Goal: Task Accomplishment & Management: Manage account settings

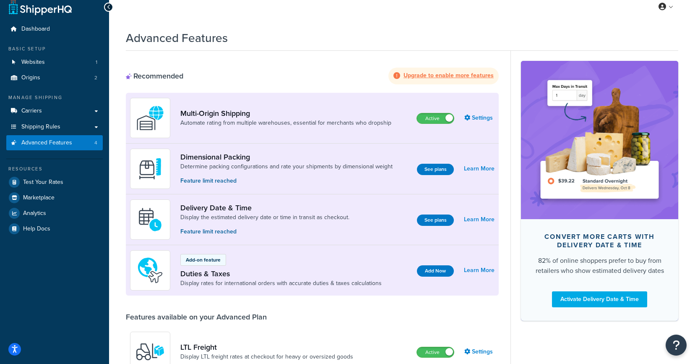
scroll to position [51, 0]
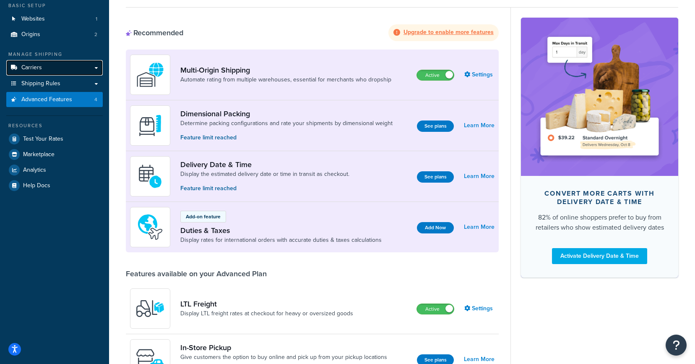
click at [73, 72] on link "Carriers" at bounding box center [54, 68] width 96 height 16
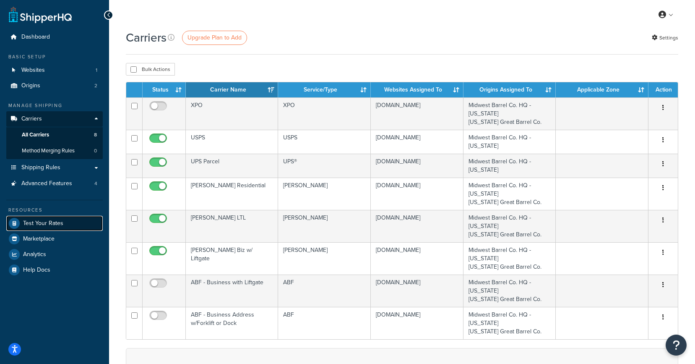
click at [33, 222] on span "Test Your Rates" at bounding box center [43, 223] width 40 height 7
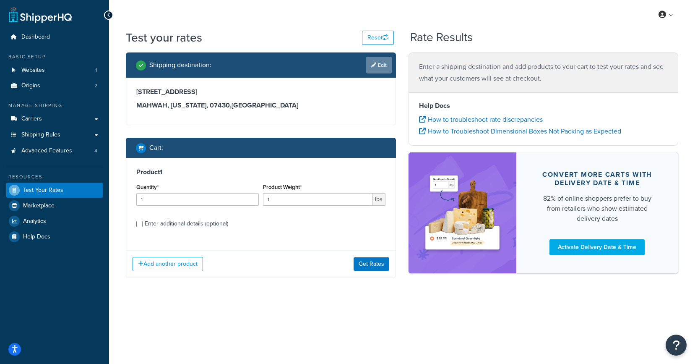
click at [388, 67] on link "Edit" at bounding box center [379, 65] width 26 height 17
select select "NJ"
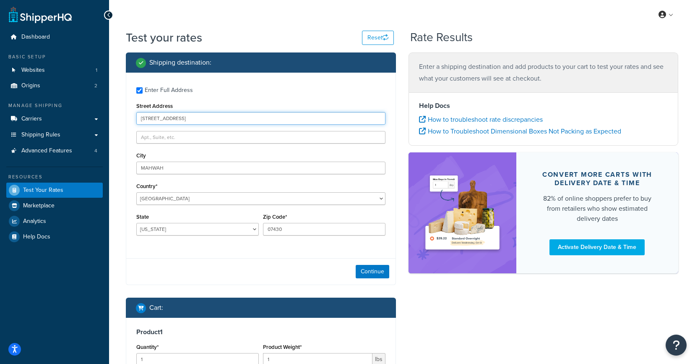
click at [185, 121] on input "85 WALNUT ST W" at bounding box center [260, 118] width 249 height 13
paste input "910 Broad Ripple Avenue"
type input "910 Broad Ripple Avenue"
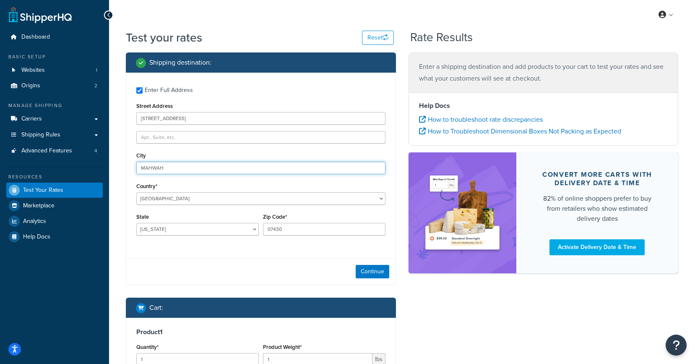
click at [160, 168] on input "MAHWAH" at bounding box center [260, 167] width 249 height 13
type input "Indianapolis"
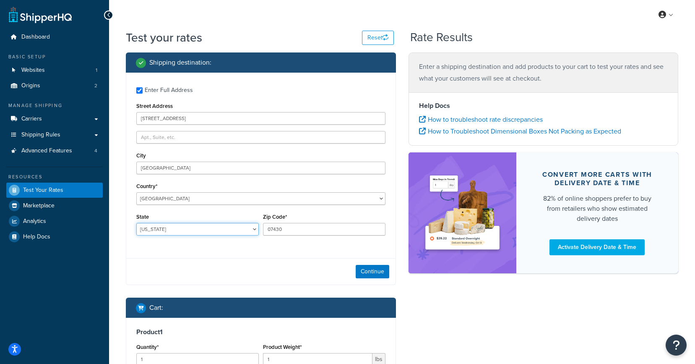
click at [160, 231] on select "Alabama Alaska American Samoa Arizona Arkansas Armed Forces Americas Armed Forc…" at bounding box center [197, 229] width 122 height 13
select select "IN"
click at [136, 223] on select "Alabama Alaska American Samoa Arizona Arkansas Armed Forces Americas Armed Forc…" at bounding box center [197, 229] width 122 height 13
click at [276, 248] on div "Enter Full Address Street Address 910 Broad Ripple Avenue City Indianapolis Cou…" at bounding box center [260, 162] width 269 height 179
click at [284, 231] on input "07430" at bounding box center [324, 229] width 122 height 13
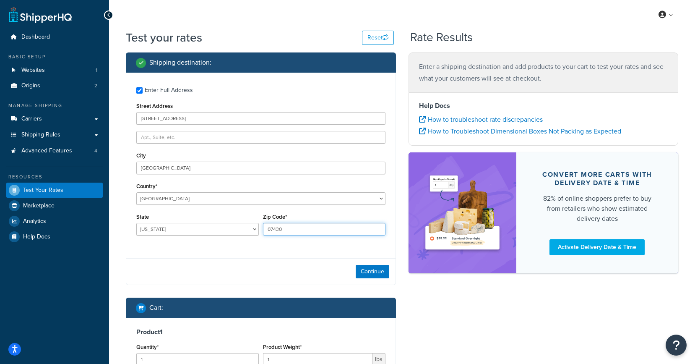
click at [284, 231] on input "07430" at bounding box center [324, 229] width 122 height 13
type input "46220"
click at [263, 269] on div "Continue" at bounding box center [260, 271] width 269 height 26
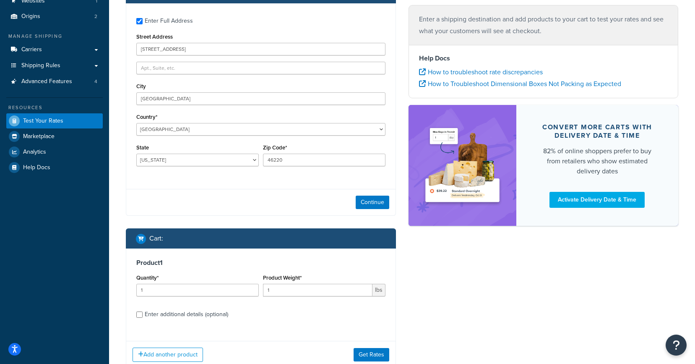
scroll to position [70, 0]
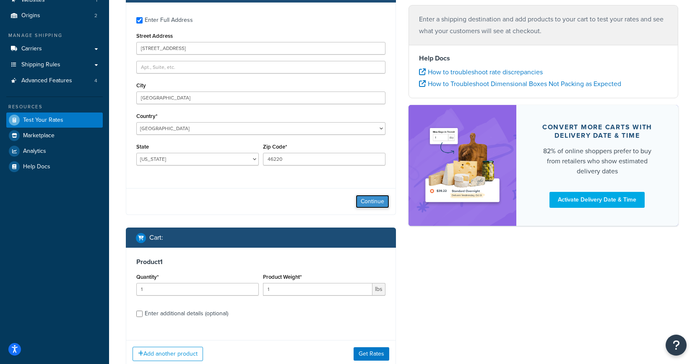
click at [368, 202] on button "Continue" at bounding box center [373, 201] width 34 height 13
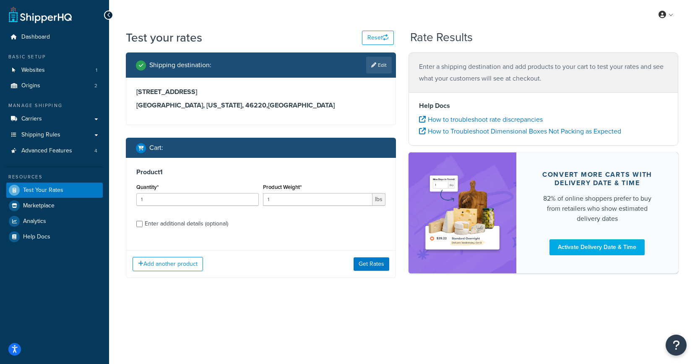
scroll to position [0, 0]
click at [380, 68] on link "Edit" at bounding box center [379, 65] width 26 height 17
select select "IN"
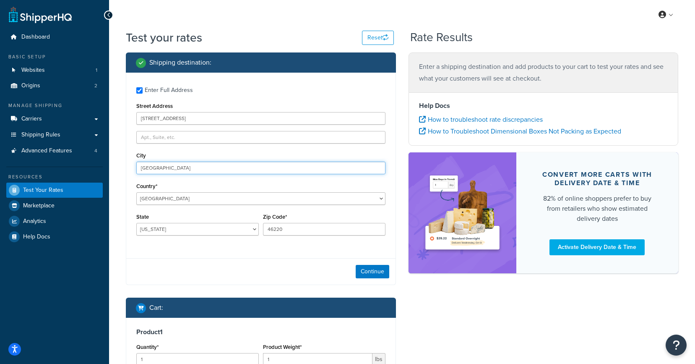
click at [167, 168] on input "Indianapolis" at bounding box center [260, 167] width 249 height 13
click at [382, 275] on button "Continue" at bounding box center [373, 271] width 34 height 13
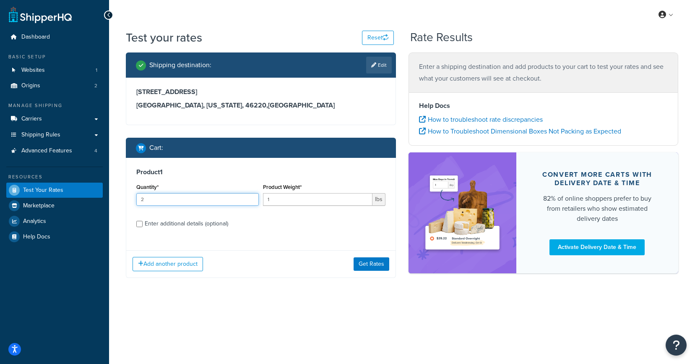
click at [250, 198] on input "2" at bounding box center [197, 199] width 122 height 13
click at [250, 198] on input "3" at bounding box center [197, 199] width 122 height 13
click at [250, 198] on input "4" at bounding box center [197, 199] width 122 height 13
click at [250, 198] on input "5" at bounding box center [197, 199] width 122 height 13
type input "6"
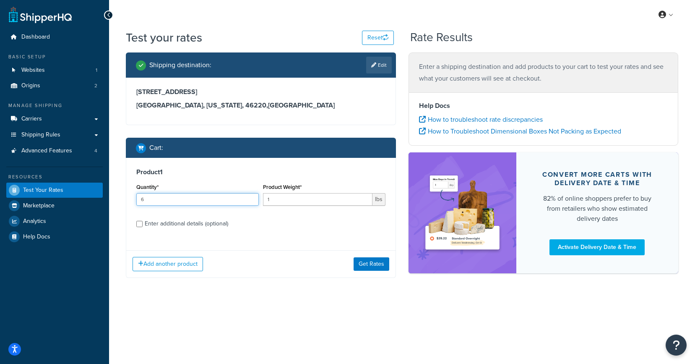
click at [250, 198] on input "6" at bounding box center [197, 199] width 122 height 13
click at [281, 201] on input "1" at bounding box center [317, 199] width 109 height 13
type input "140"
click at [270, 221] on label "Enter additional details (optional)" at bounding box center [265, 222] width 241 height 13
click at [143, 221] on input "Enter additional details (optional)" at bounding box center [139, 224] width 6 height 6
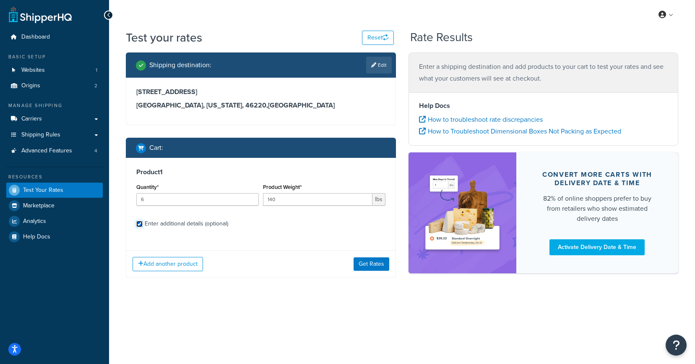
checkbox input "true"
select select "125"
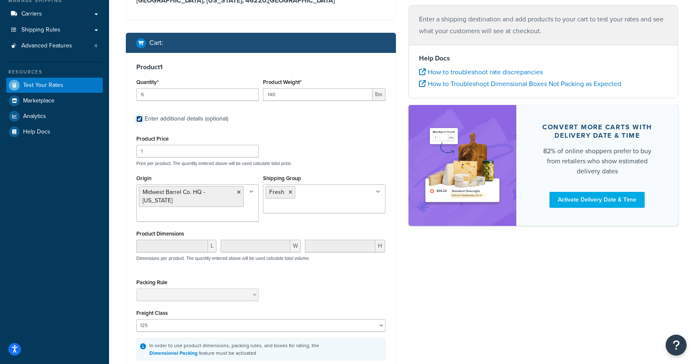
scroll to position [112, 0]
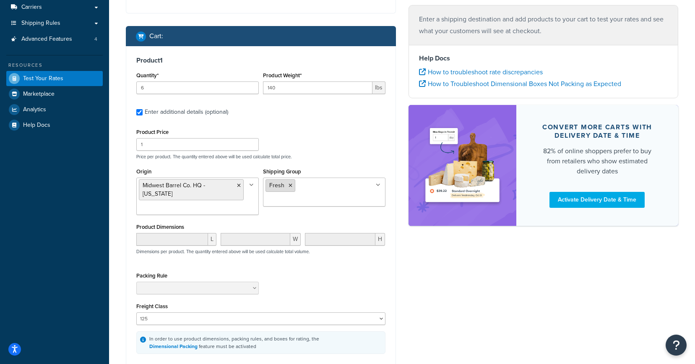
click at [288, 187] on icon at bounding box center [290, 185] width 4 height 5
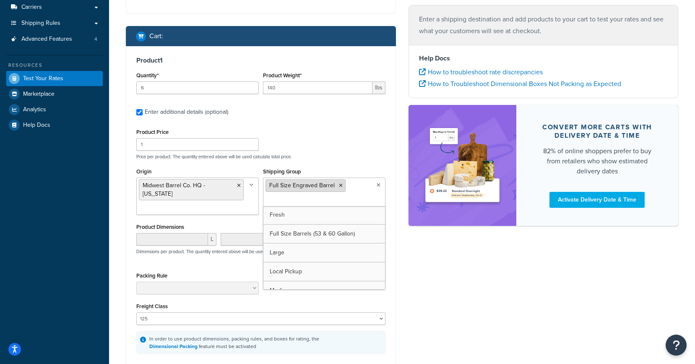
scroll to position [88, 0]
click at [332, 150] on div "Product Price 1 Price per product. The quantity entered above will be used calc…" at bounding box center [260, 142] width 253 height 33
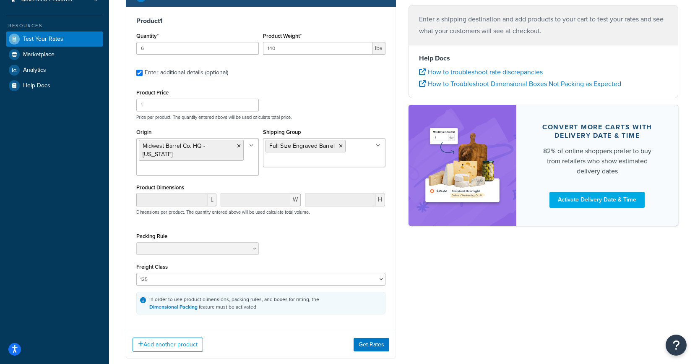
scroll to position [168, 0]
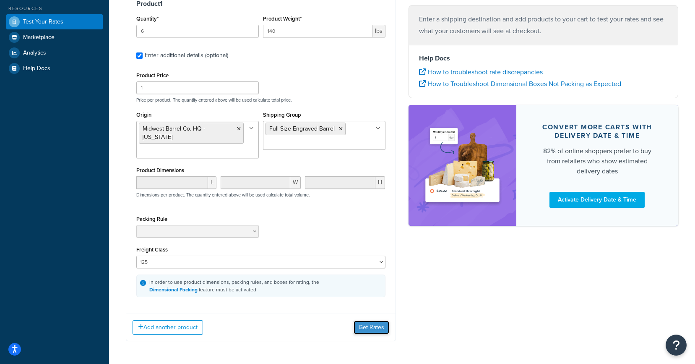
click at [359, 326] on button "Get Rates" at bounding box center [371, 326] width 36 height 13
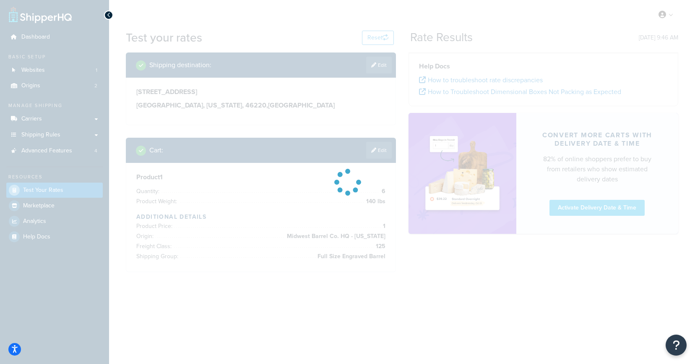
scroll to position [0, 0]
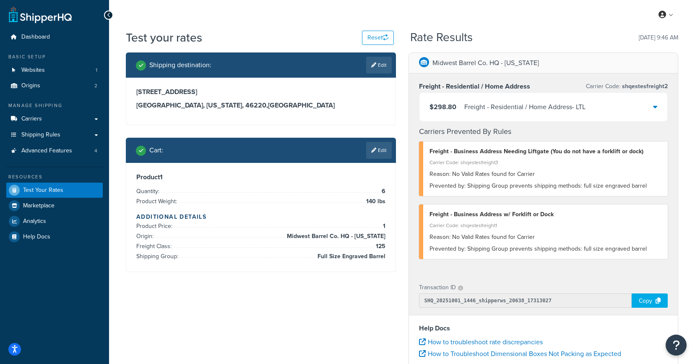
click at [655, 105] on icon at bounding box center [655, 106] width 4 height 7
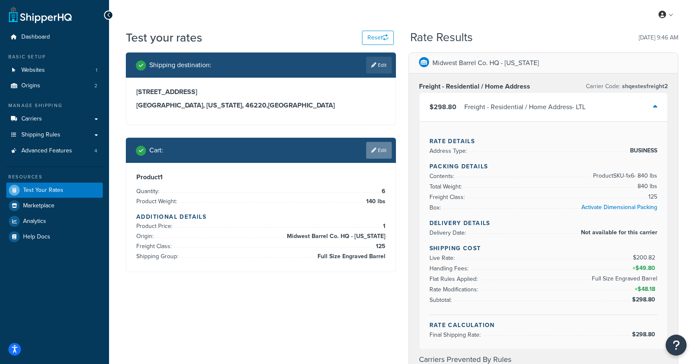
click at [374, 148] on icon at bounding box center [373, 150] width 5 height 5
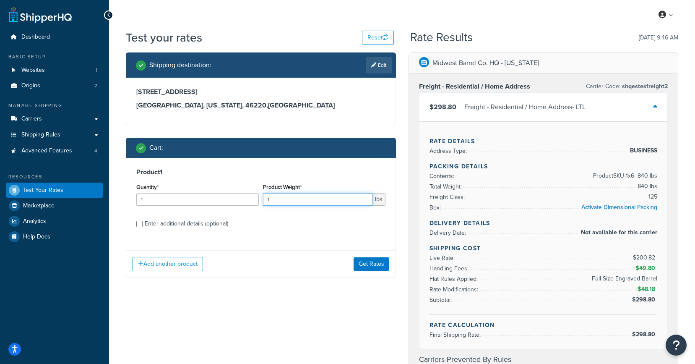
click at [275, 200] on input "1" at bounding box center [317, 199] width 109 height 13
type input "140"
click at [270, 229] on label "Enter additional details (optional)" at bounding box center [265, 222] width 241 height 13
click at [143, 227] on input "Enter additional details (optional)" at bounding box center [139, 224] width 6 height 6
checkbox input "true"
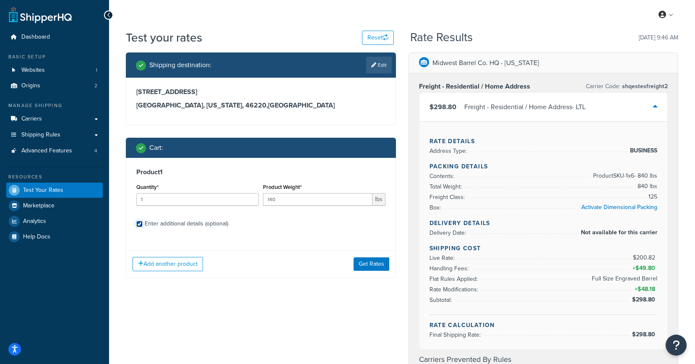
select select "125"
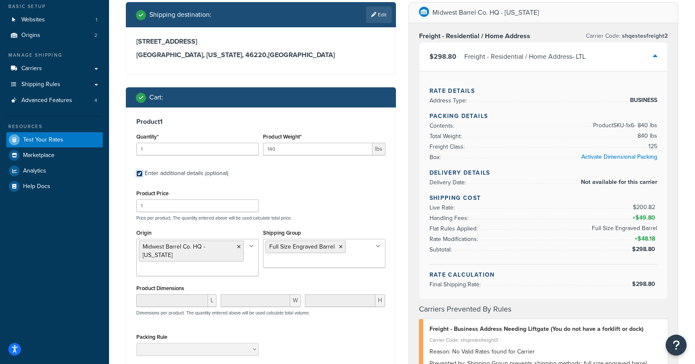
scroll to position [80, 0]
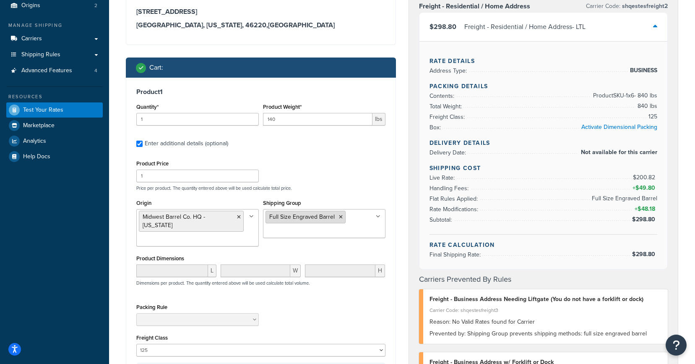
click at [340, 218] on icon at bounding box center [341, 216] width 4 height 5
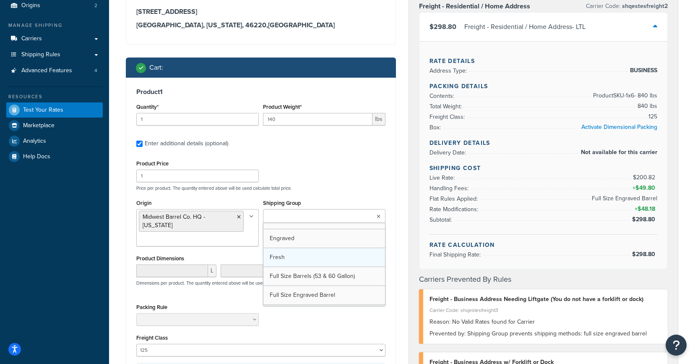
scroll to position [69, 0]
click at [343, 177] on div "Product Price 1 Price per product. The quantity entered above will be used calc…" at bounding box center [260, 174] width 253 height 33
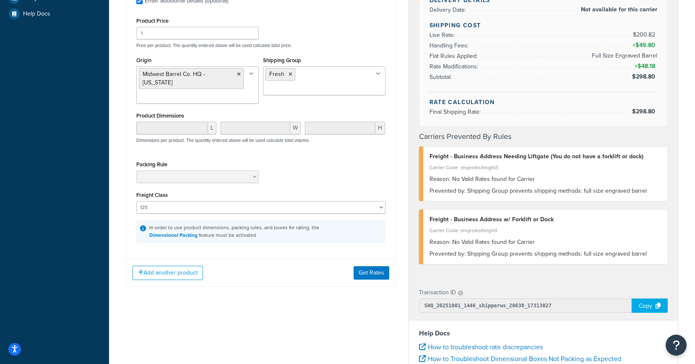
scroll to position [248, 0]
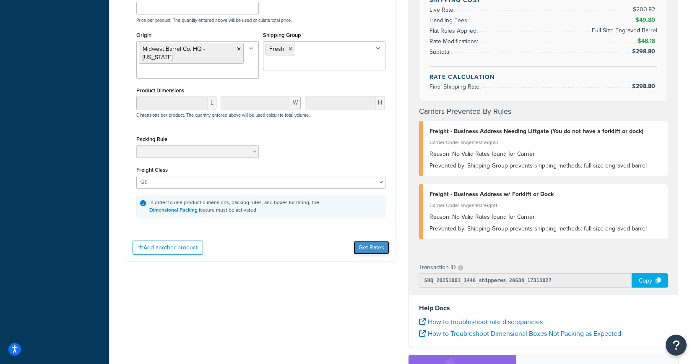
click at [361, 246] on button "Get Rates" at bounding box center [371, 247] width 36 height 13
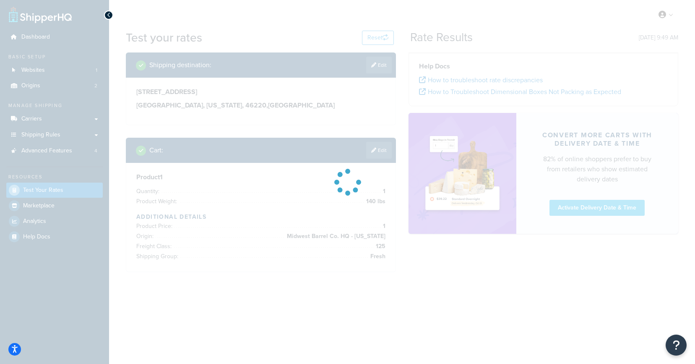
scroll to position [0, 0]
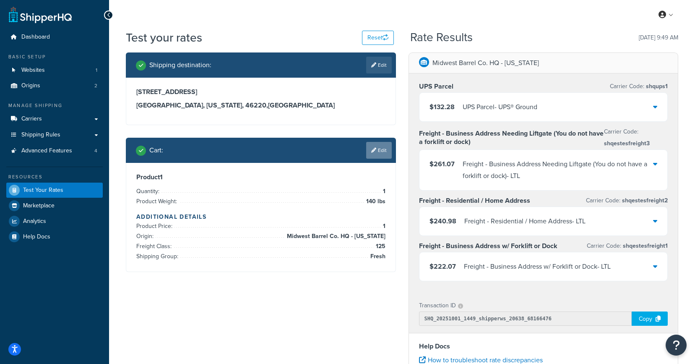
click at [378, 151] on link "Edit" at bounding box center [379, 150] width 26 height 17
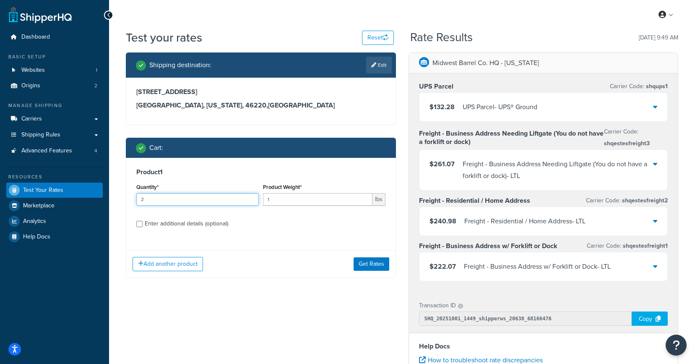
click at [252, 196] on input "2" at bounding box center [197, 199] width 122 height 13
click at [252, 196] on input "3" at bounding box center [197, 199] width 122 height 13
type input "4"
click at [252, 196] on input "4" at bounding box center [197, 199] width 122 height 13
click at [141, 224] on input "Enter additional details (optional)" at bounding box center [139, 224] width 6 height 6
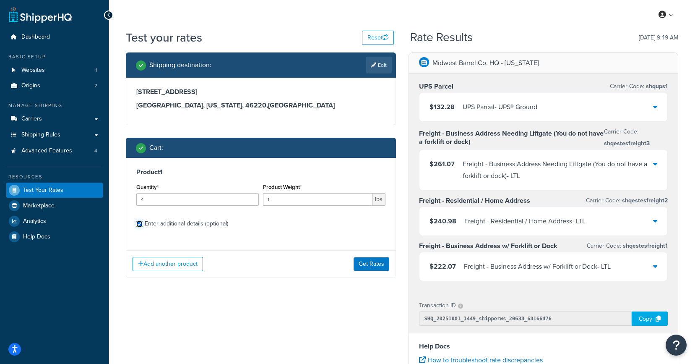
checkbox input "true"
select select "125"
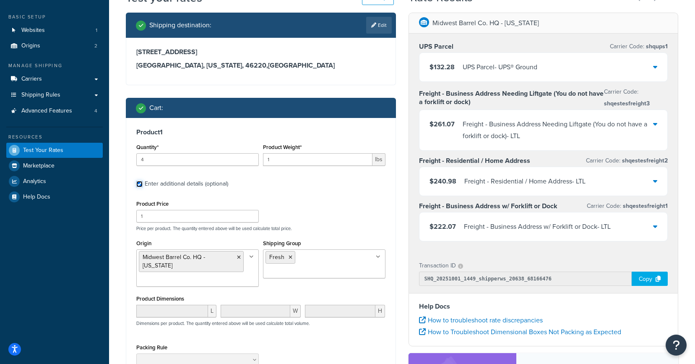
scroll to position [40, 0]
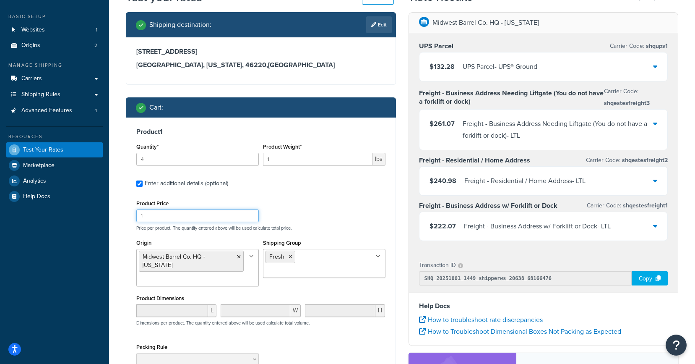
click at [230, 217] on input "1" at bounding box center [197, 215] width 122 height 13
type input "159.99"
click at [291, 195] on div "Product 1 Quantity* 4 Product Weight* 1 lbs Enter additional details (optional)…" at bounding box center [260, 275] width 269 height 317
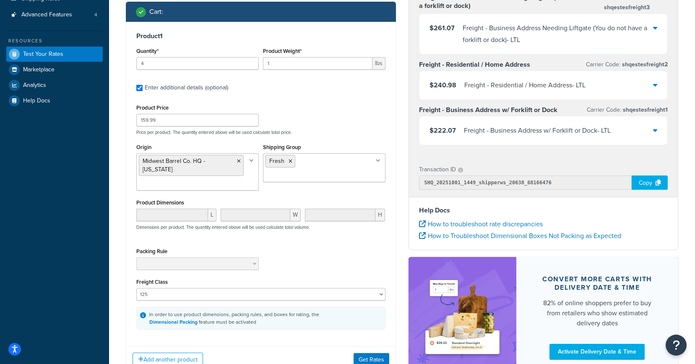
scroll to position [145, 0]
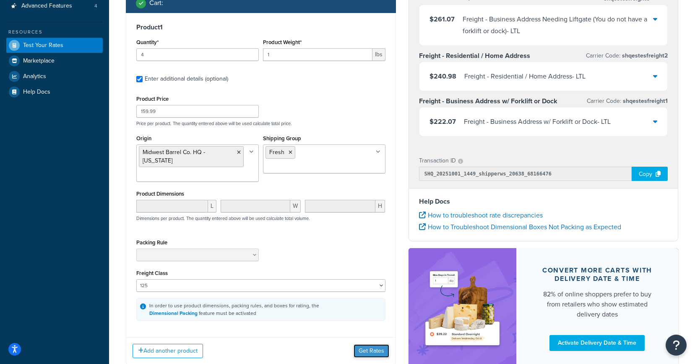
click at [363, 350] on button "Get Rates" at bounding box center [371, 350] width 36 height 13
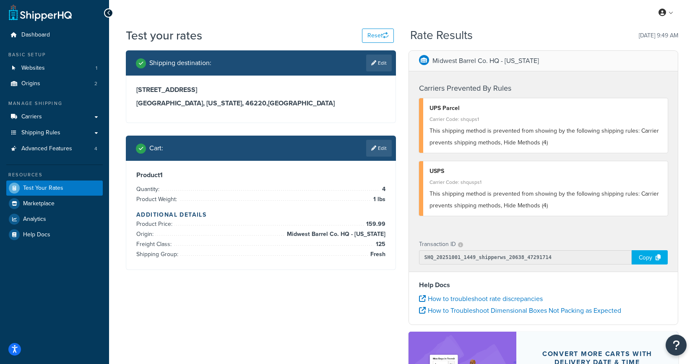
scroll to position [1, 0]
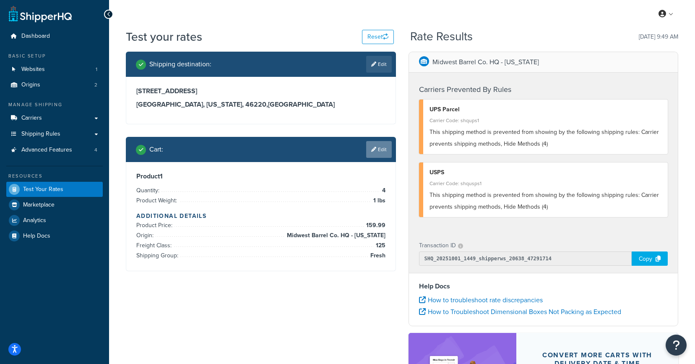
click at [382, 152] on link "Edit" at bounding box center [379, 149] width 26 height 17
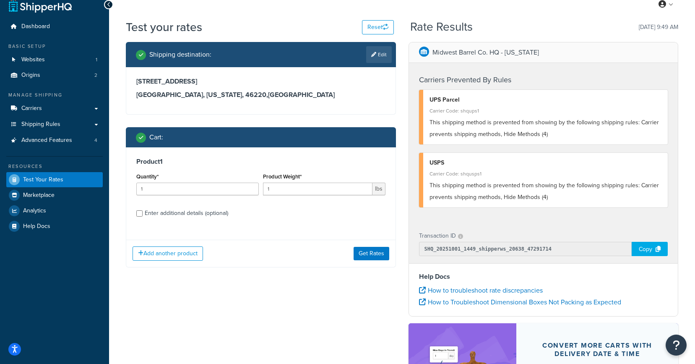
scroll to position [18, 0]
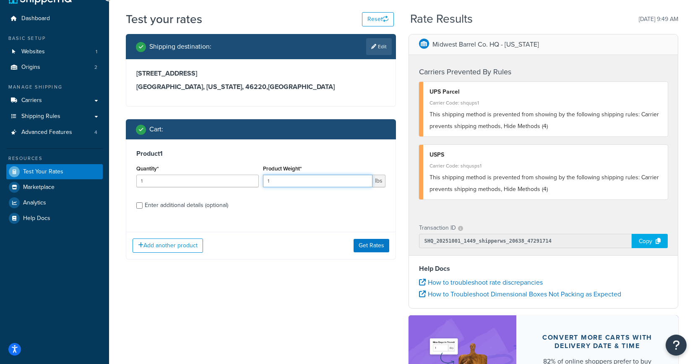
click at [317, 181] on input "1" at bounding box center [317, 180] width 109 height 13
type input "140"
click at [140, 205] on input "Enter additional details (optional)" at bounding box center [139, 205] width 6 height 6
checkbox input "true"
select select "125"
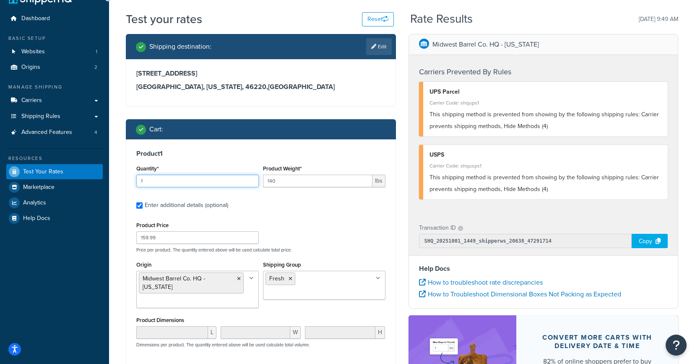
click at [167, 185] on input "1" at bounding box center [197, 180] width 122 height 13
type input "4"
click at [260, 212] on div "Product 1 Quantity* 4 Product Weight* 140 lbs Enter additional details (optiona…" at bounding box center [260, 298] width 269 height 318
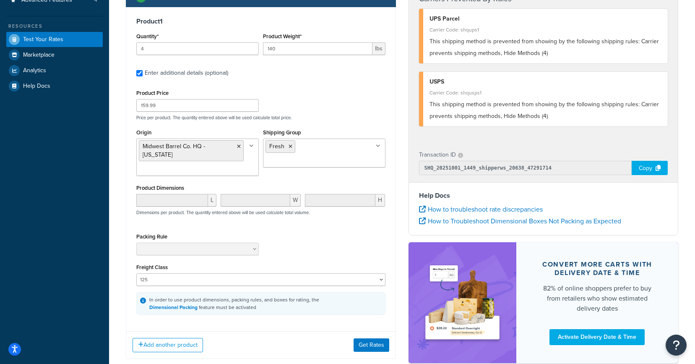
scroll to position [154, 0]
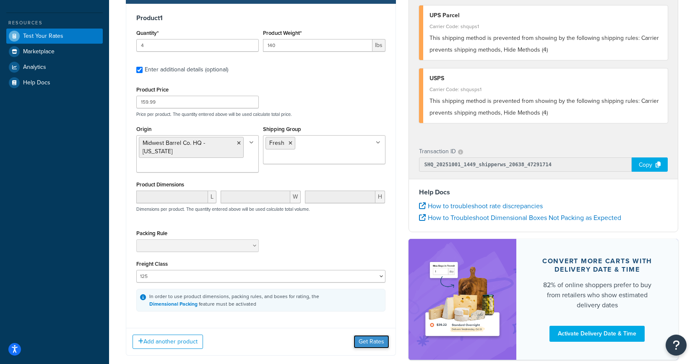
click at [372, 342] on button "Get Rates" at bounding box center [371, 341] width 36 height 13
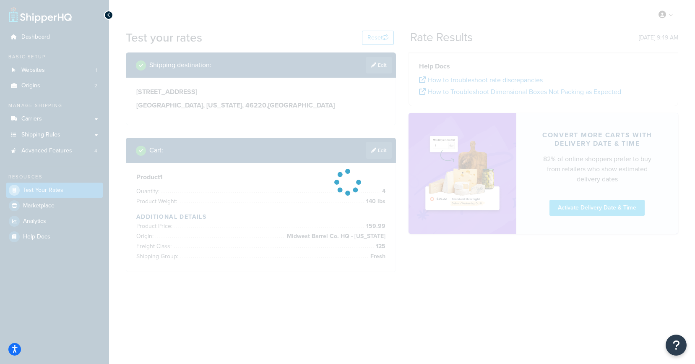
scroll to position [0, 0]
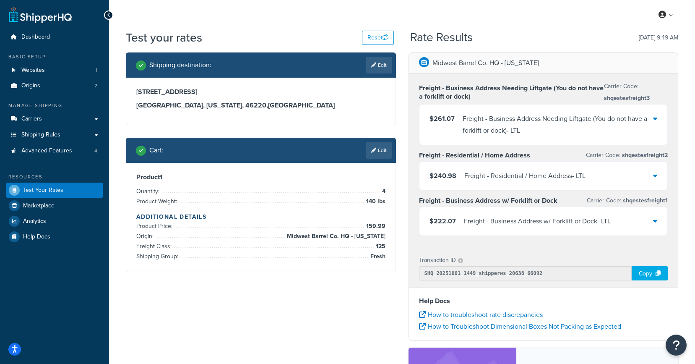
click at [655, 122] on icon at bounding box center [655, 118] width 4 height 7
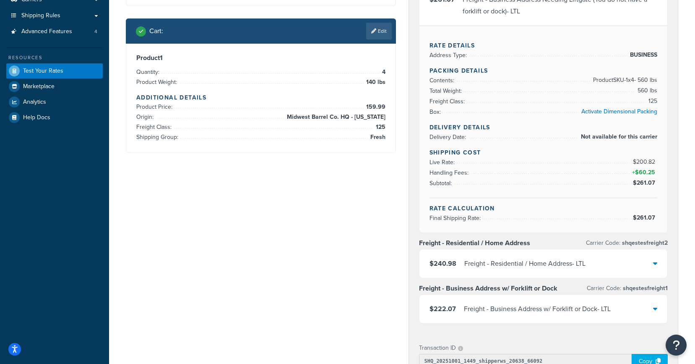
scroll to position [120, 0]
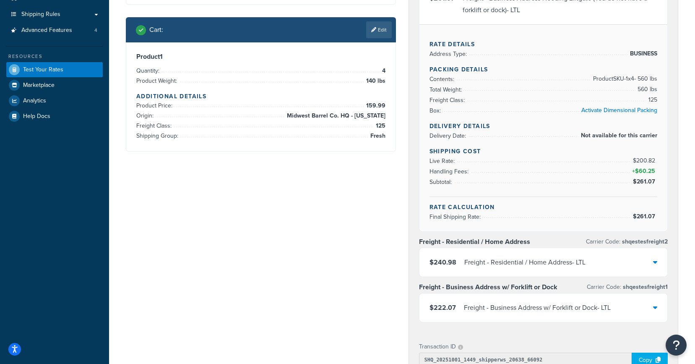
click at [656, 265] on div at bounding box center [655, 262] width 4 height 12
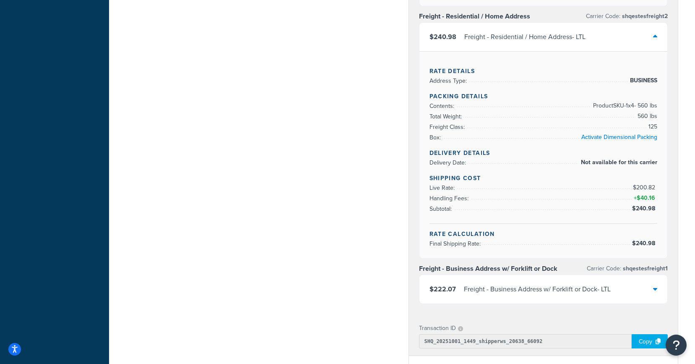
scroll to position [352, 0]
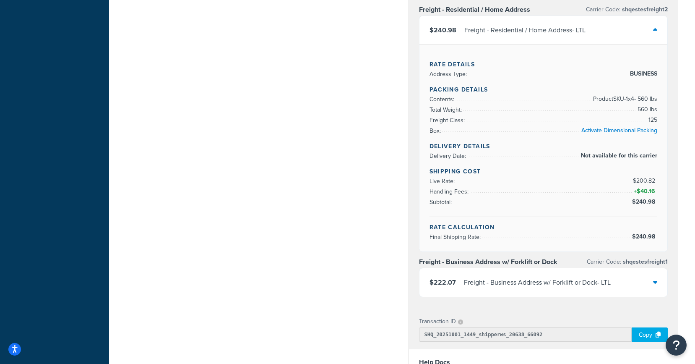
click at [654, 279] on icon at bounding box center [655, 281] width 4 height 7
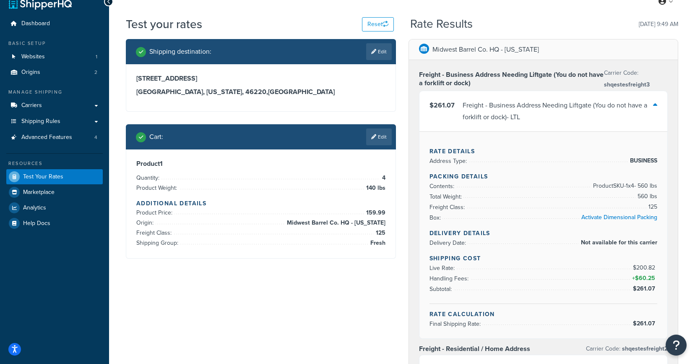
scroll to position [13, 0]
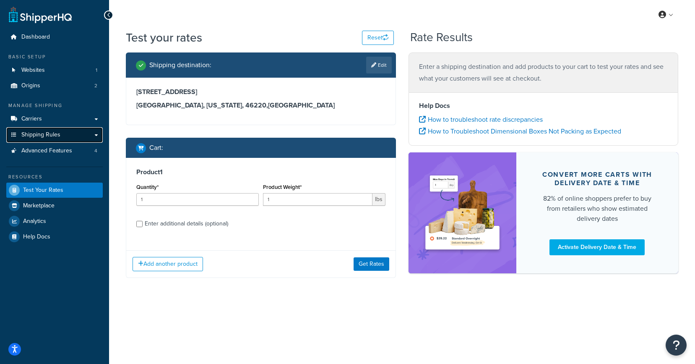
click at [43, 127] on link "Shipping Rules" at bounding box center [54, 135] width 96 height 16
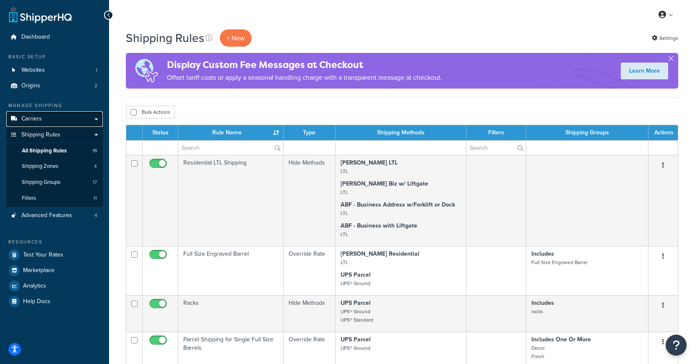
click at [50, 119] on link "Carriers" at bounding box center [54, 119] width 96 height 16
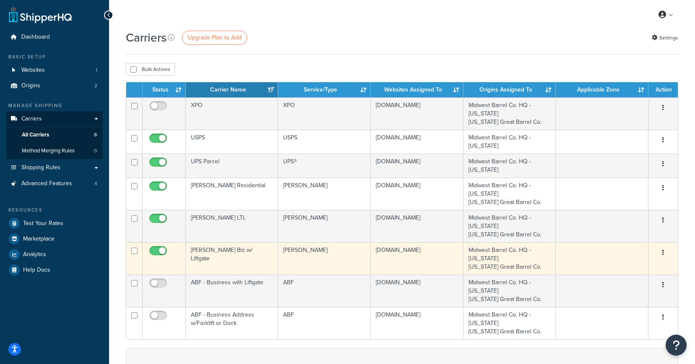
click at [230, 251] on td "[PERSON_NAME] Biz w/ Liftgate" at bounding box center [232, 258] width 92 height 32
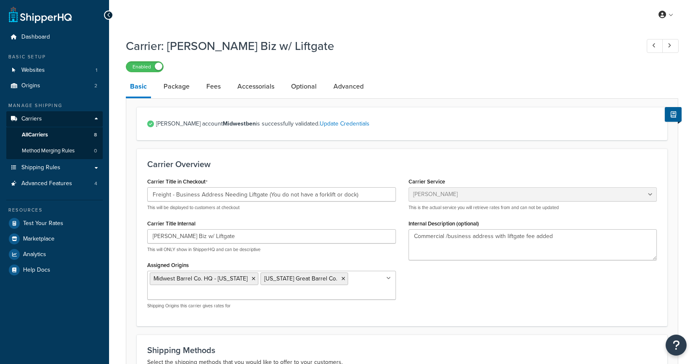
select select "estesFreight"
click at [219, 87] on link "Fees" at bounding box center [213, 86] width 23 height 20
select select "AFTER"
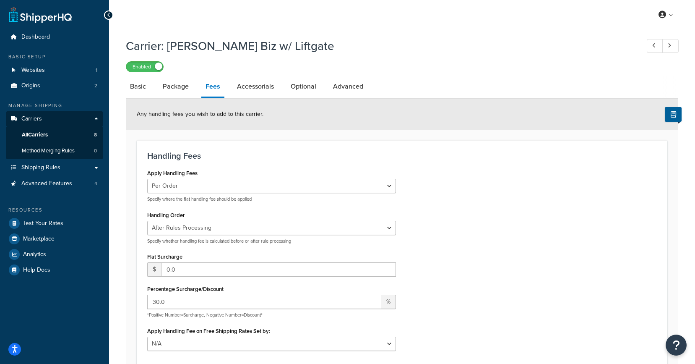
scroll to position [38, 0]
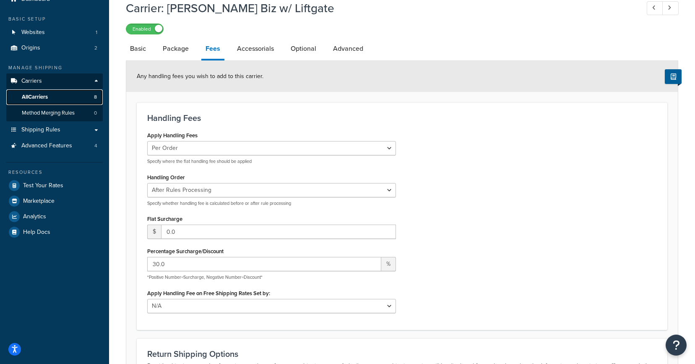
click at [43, 94] on span "All Carriers" at bounding box center [35, 96] width 26 height 7
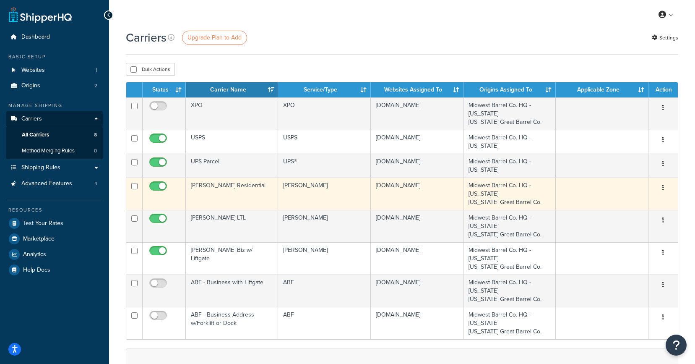
click at [255, 192] on td "[PERSON_NAME] Residential" at bounding box center [232, 193] width 92 height 32
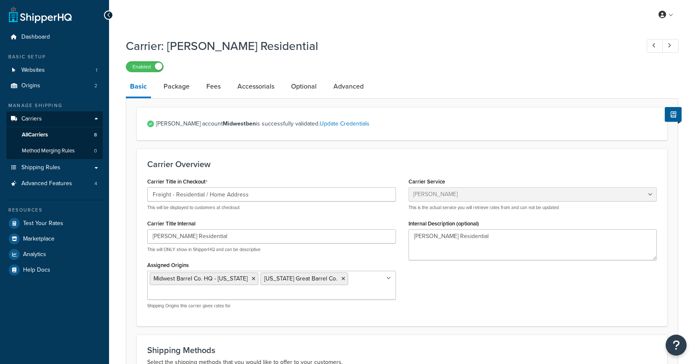
select select "estesFreight"
click at [210, 87] on link "Fees" at bounding box center [213, 86] width 23 height 20
select select "AFTER"
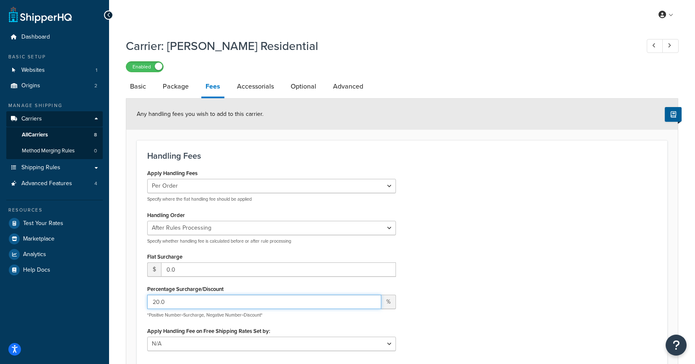
click at [263, 300] on input "20.0" at bounding box center [264, 301] width 234 height 14
drag, startPoint x: 197, startPoint y: 304, endPoint x: 147, endPoint y: 304, distance: 49.9
click at [147, 304] on input "20.0" at bounding box center [264, 301] width 234 height 14
click at [448, 103] on div "Any handling fees you wish to add to this carrier." at bounding box center [401, 114] width 551 height 31
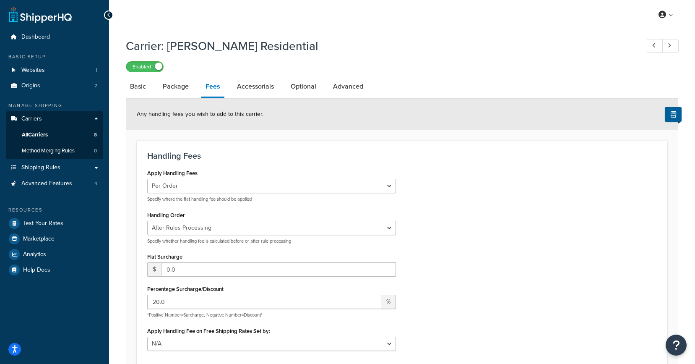
select select "estesFreight"
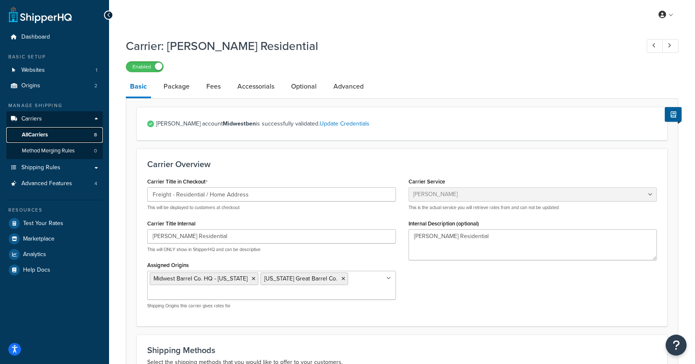
click at [39, 135] on span "All Carriers" at bounding box center [35, 134] width 26 height 7
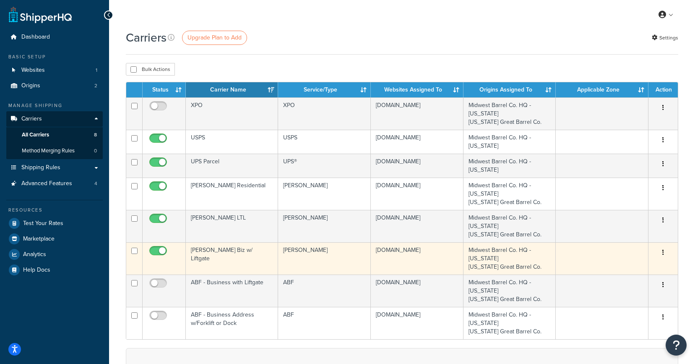
click at [219, 252] on td "[PERSON_NAME] Biz w/ Liftgate" at bounding box center [232, 258] width 92 height 32
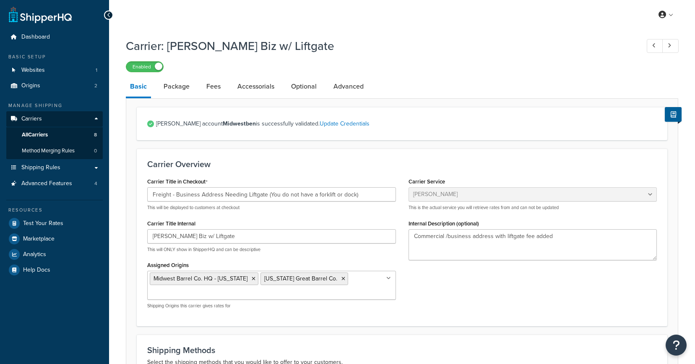
select select "estesFreight"
click at [203, 90] on link "Fees" at bounding box center [213, 86] width 23 height 20
select select "AFTER"
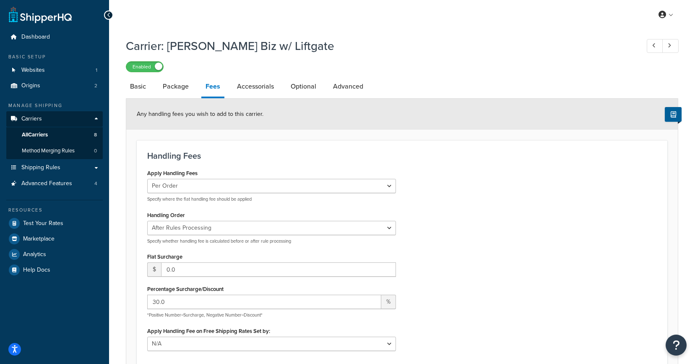
scroll to position [30, 0]
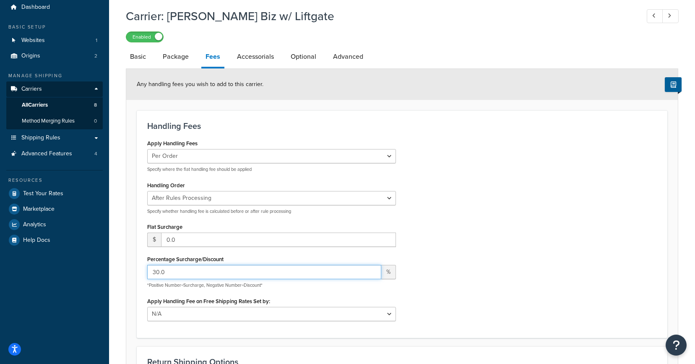
drag, startPoint x: 164, startPoint y: 273, endPoint x: 139, endPoint y: 273, distance: 24.7
click at [139, 273] on div "Handling Fees Apply Handling Fees Per Order Per Item Per Package Specify where …" at bounding box center [402, 223] width 530 height 227
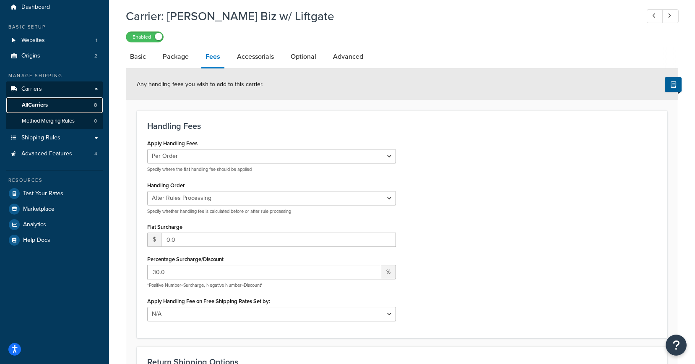
click at [47, 106] on span "All Carriers" at bounding box center [35, 104] width 26 height 7
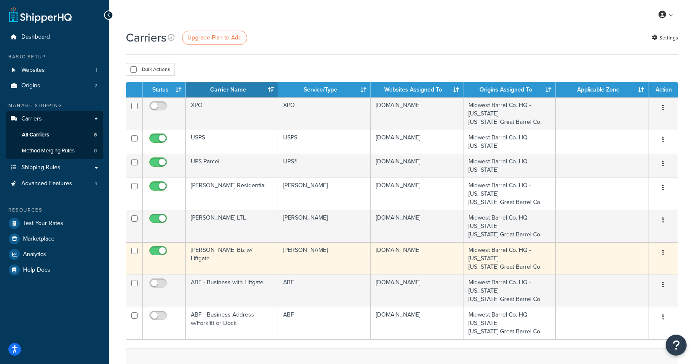
click at [219, 261] on td "[PERSON_NAME] Biz w/ Liftgate" at bounding box center [232, 258] width 92 height 32
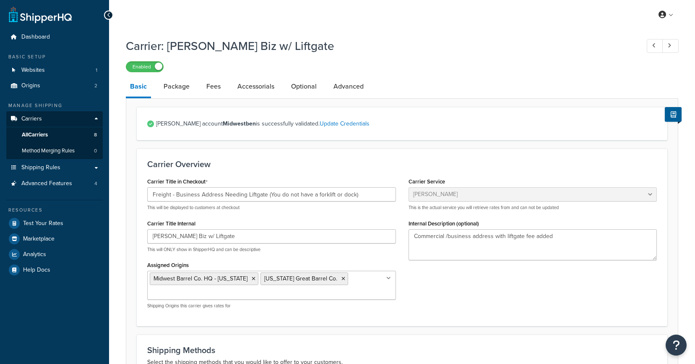
select select "estesFreight"
click at [210, 90] on link "Fees" at bounding box center [213, 86] width 23 height 20
select select "AFTER"
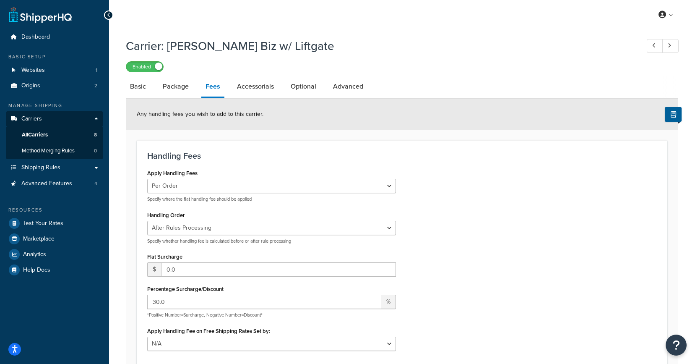
click at [243, 21] on div "My Profile Billing Global Settings Contact Us Logout" at bounding box center [402, 14] width 586 height 29
select select "estesFreight"
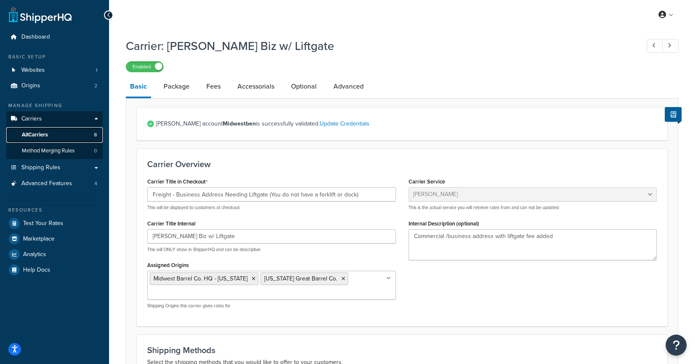
click at [47, 132] on span "All Carriers" at bounding box center [35, 134] width 26 height 7
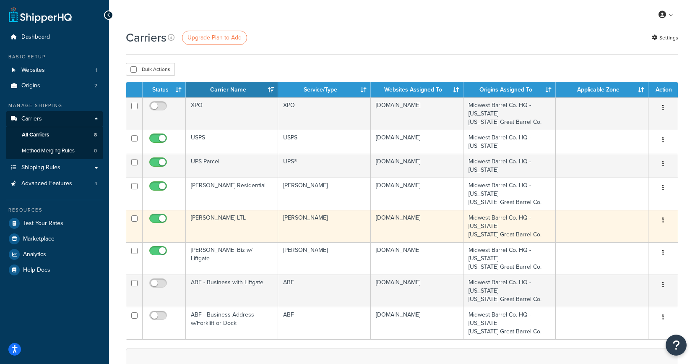
click at [221, 220] on td "[PERSON_NAME] LTL" at bounding box center [232, 226] width 92 height 32
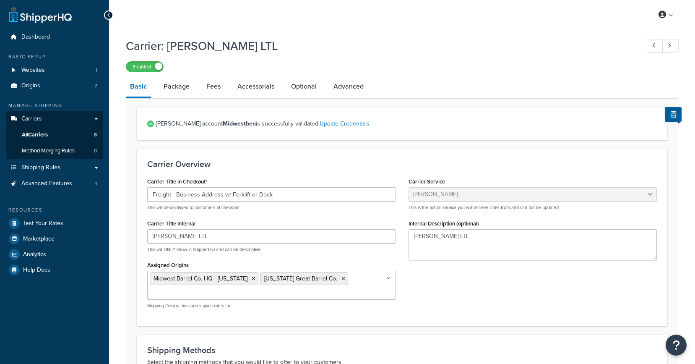
select select "estesFreight"
click at [219, 87] on link "Fees" at bounding box center [213, 86] width 23 height 20
select select "AFTER"
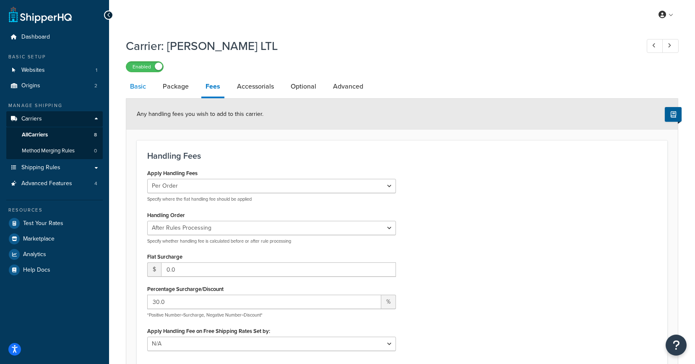
click at [143, 81] on link "Basic" at bounding box center [138, 86] width 24 height 20
select select "estesFreight"
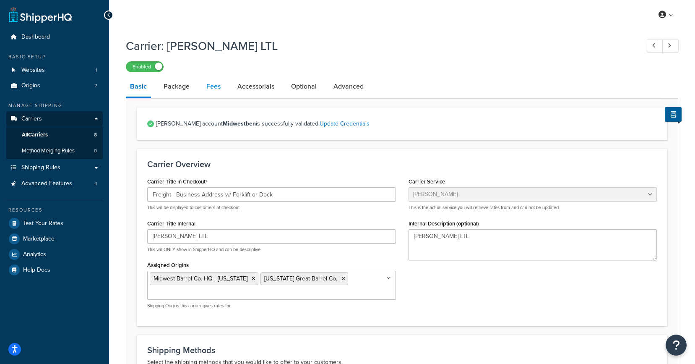
click at [218, 86] on link "Fees" at bounding box center [213, 86] width 23 height 20
select select "AFTER"
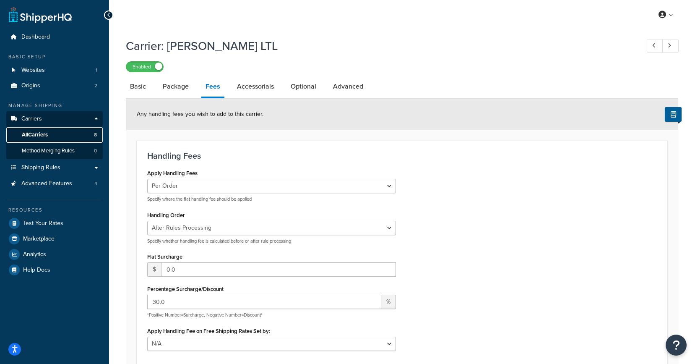
click at [54, 130] on link "All Carriers 8" at bounding box center [54, 135] width 96 height 16
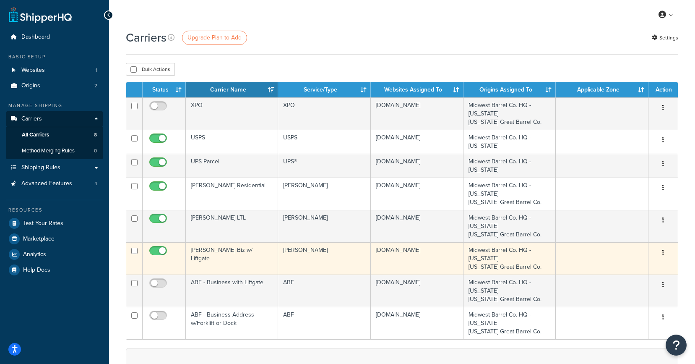
click at [241, 262] on td "[PERSON_NAME] Biz w/ Liftgate" at bounding box center [232, 258] width 92 height 32
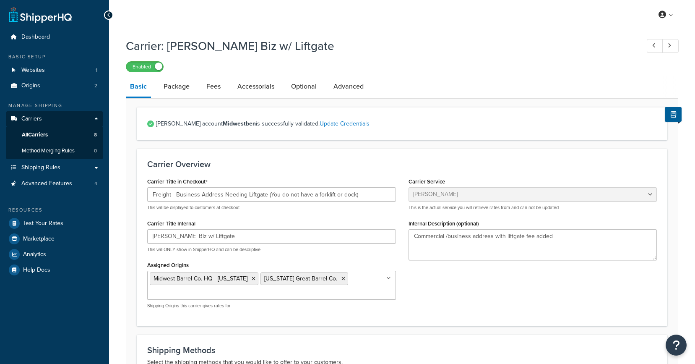
select select "estesFreight"
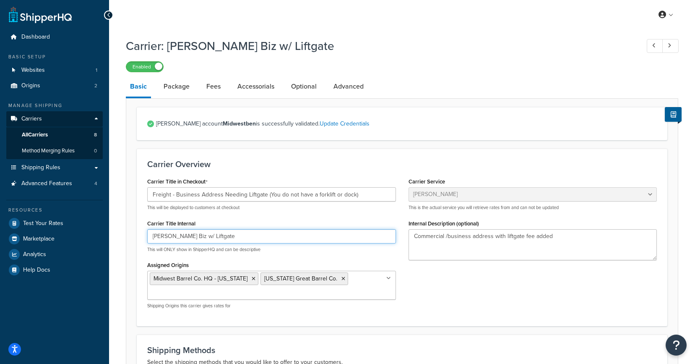
click at [183, 240] on input "[PERSON_NAME] Biz w/ Liftgate" at bounding box center [271, 236] width 249 height 14
type input "[PERSON_NAME] Biz w/o Liftgate"
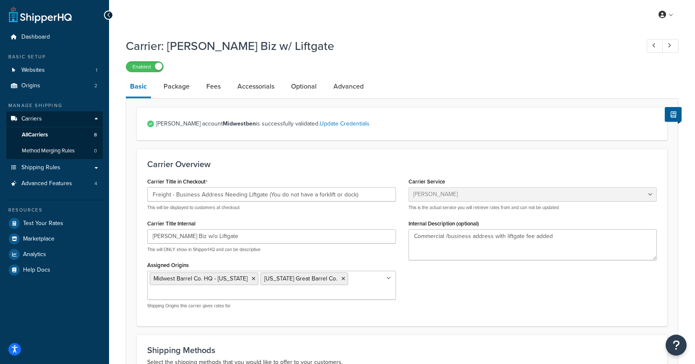
click at [402, 152] on div "Carrier Overview Carrier Title in Checkout Freight - Business Address Needing L…" at bounding box center [402, 236] width 530 height 177
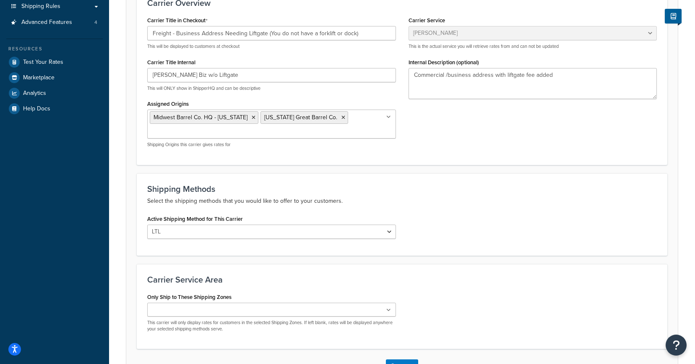
scroll to position [223, 0]
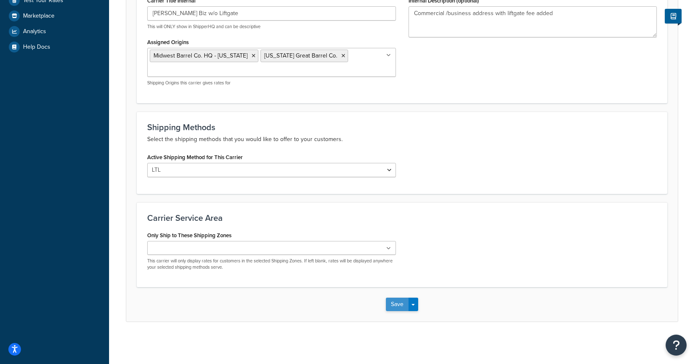
click at [391, 302] on button "Save" at bounding box center [397, 303] width 23 height 13
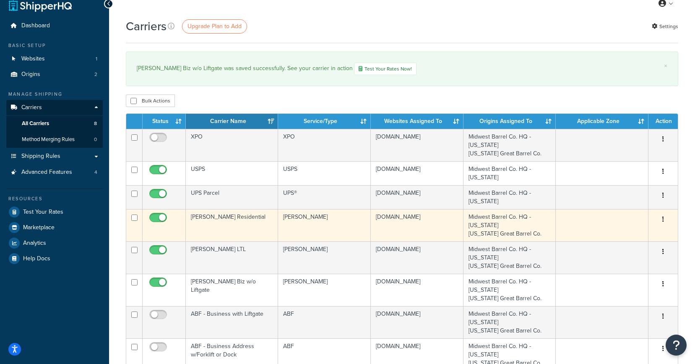
scroll to position [17, 0]
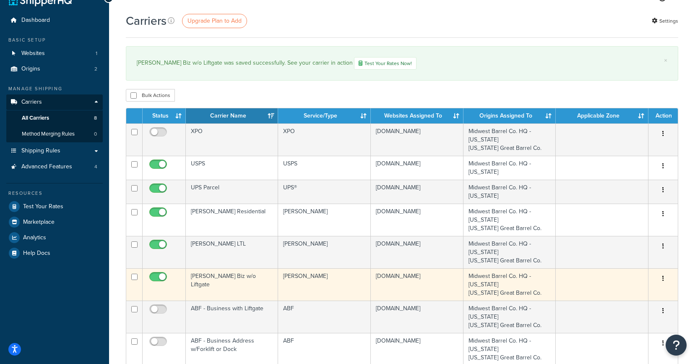
click at [225, 279] on td "[PERSON_NAME] Biz w/o Liftgate" at bounding box center [232, 284] width 92 height 32
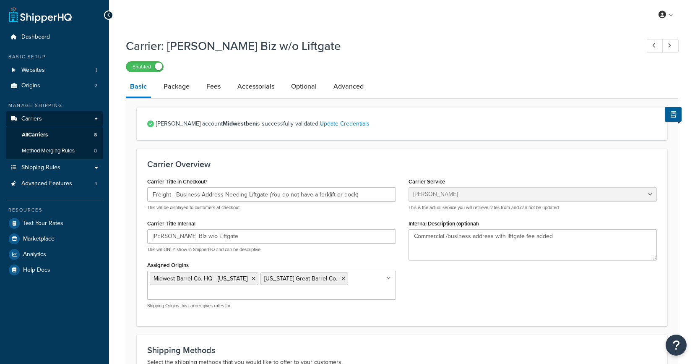
select select "estesFreight"
click at [216, 87] on link "Fees" at bounding box center [213, 86] width 23 height 20
select select "AFTER"
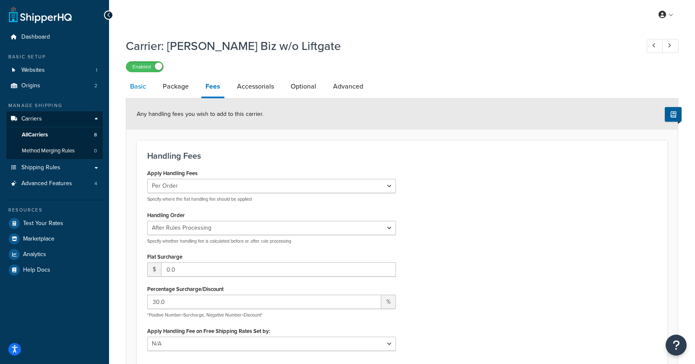
click at [144, 91] on link "Basic" at bounding box center [138, 86] width 24 height 20
select select "estesFreight"
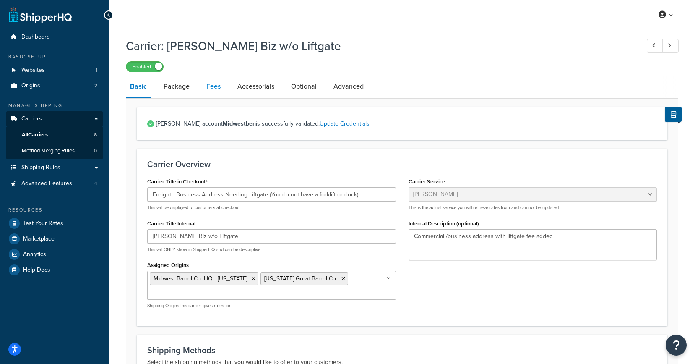
click at [210, 88] on link "Fees" at bounding box center [213, 86] width 23 height 20
select select "AFTER"
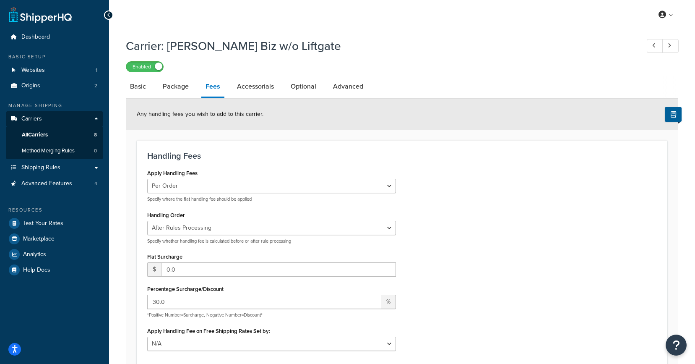
click at [450, 36] on div "Carrier: Estes Biz w/o Liftgate Enabled" at bounding box center [402, 53] width 552 height 39
click at [27, 135] on span "All Carriers" at bounding box center [35, 134] width 26 height 7
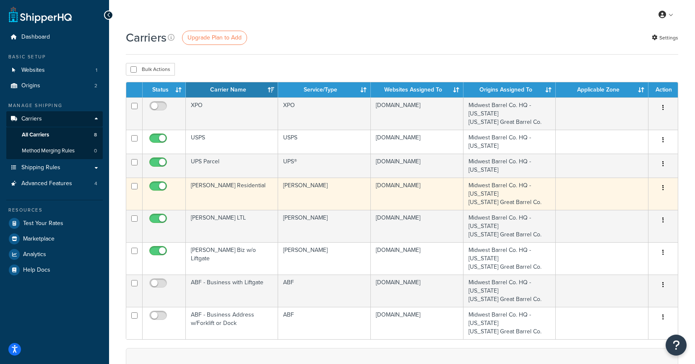
click at [239, 199] on td "[PERSON_NAME] Residential" at bounding box center [232, 193] width 92 height 32
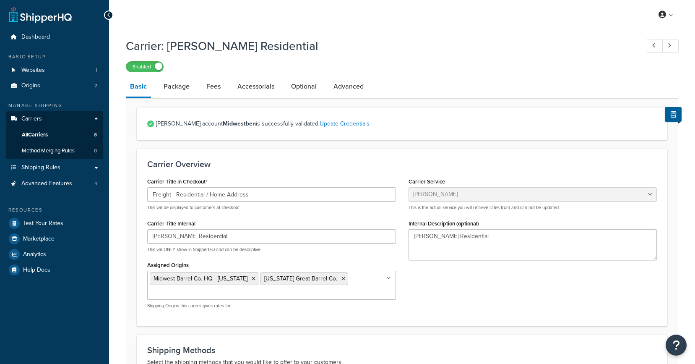
select select "estesFreight"
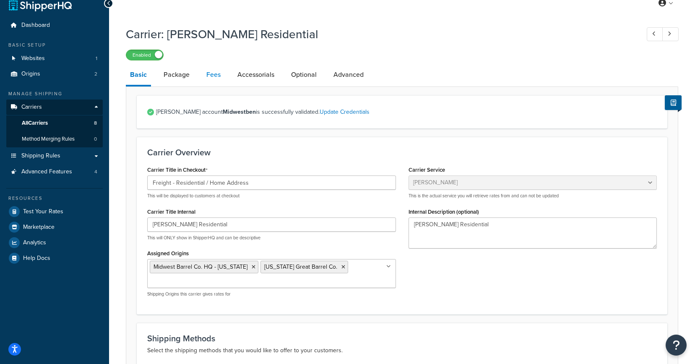
click at [212, 77] on link "Fees" at bounding box center [213, 75] width 23 height 20
select select "AFTER"
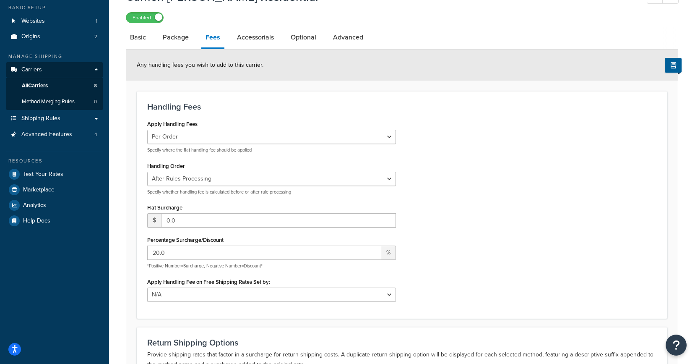
scroll to position [46, 0]
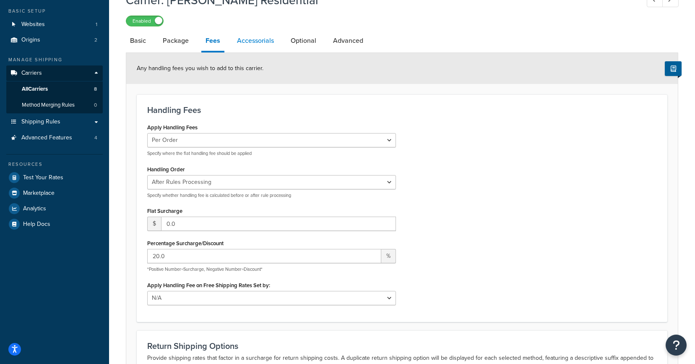
click at [255, 38] on link "Accessorials" at bounding box center [255, 41] width 45 height 20
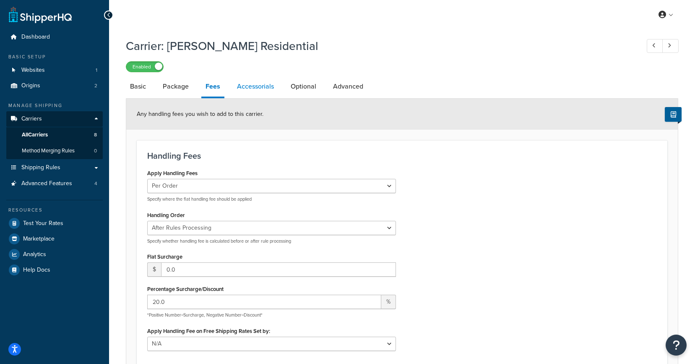
select select "residential"
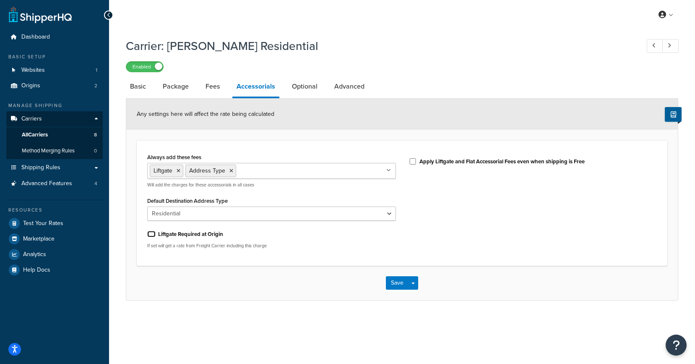
click at [151, 235] on input "Liftgate Required at Origin" at bounding box center [151, 234] width 8 height 6
checkbox input "false"
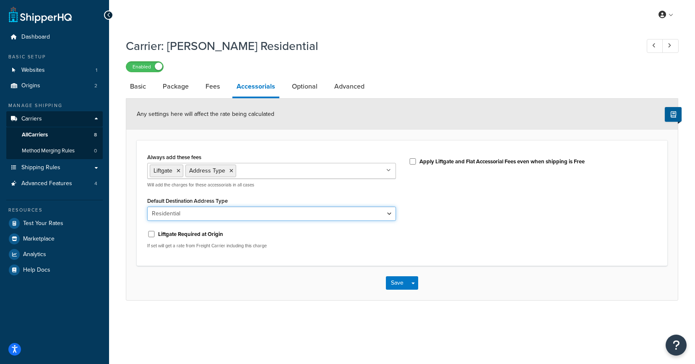
click at [224, 214] on select "Business Residential" at bounding box center [271, 213] width 249 height 14
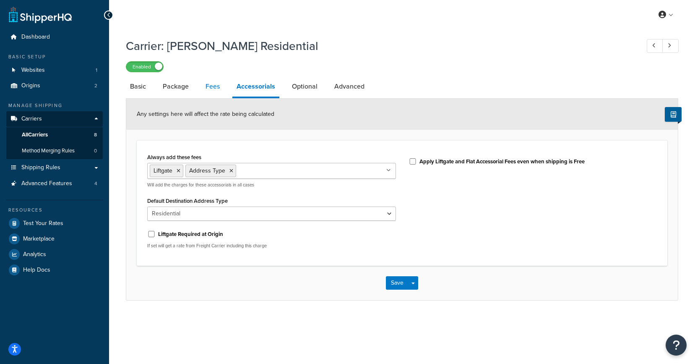
click at [208, 86] on link "Fees" at bounding box center [212, 86] width 23 height 20
select select "AFTER"
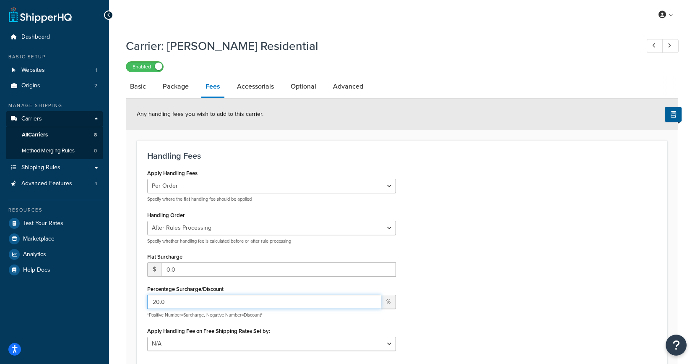
drag, startPoint x: 157, startPoint y: 304, endPoint x: 152, endPoint y: 304, distance: 4.6
click at [152, 304] on input "20.0" at bounding box center [264, 301] width 234 height 14
type input "30.0"
click at [555, 289] on div "Apply Handling Fees Per Order Per Item Per Package Specify where the flat handl…" at bounding box center [402, 262] width 522 height 190
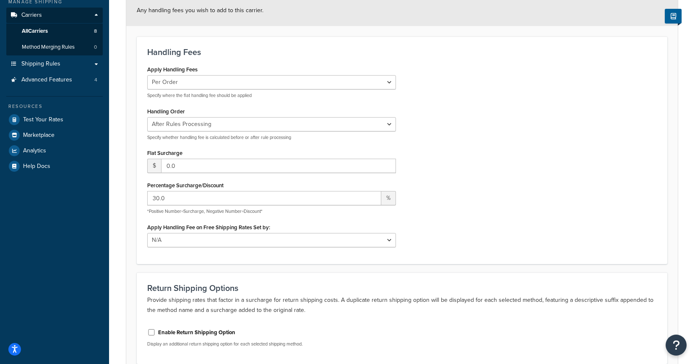
scroll to position [181, 0]
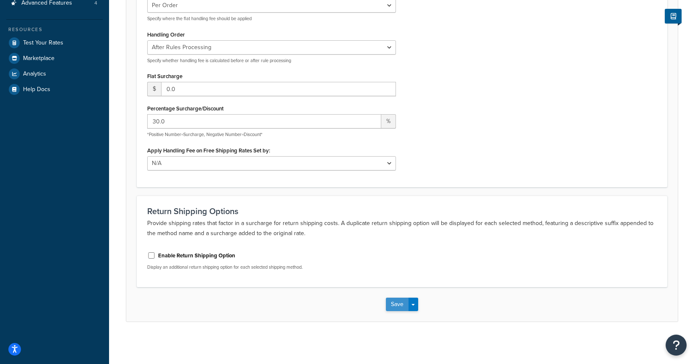
click at [399, 306] on button "Save" at bounding box center [397, 303] width 23 height 13
